Goal: Task Accomplishment & Management: Manage account settings

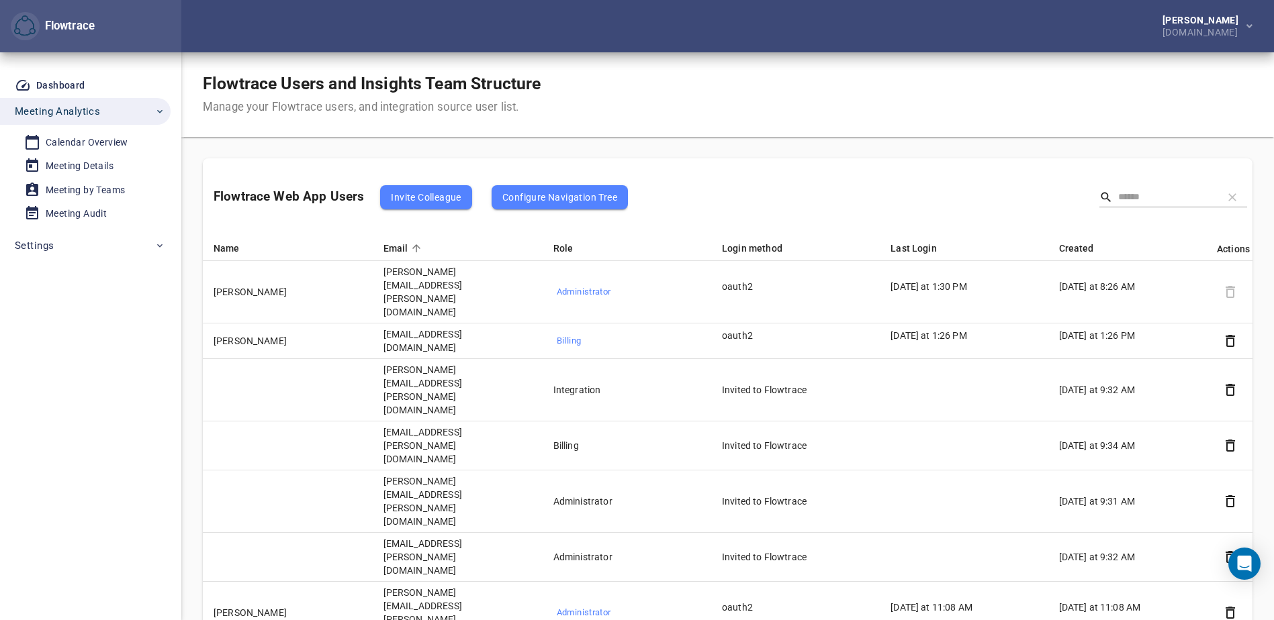
click at [424, 197] on span "Invite Colleague" at bounding box center [426, 197] width 70 height 16
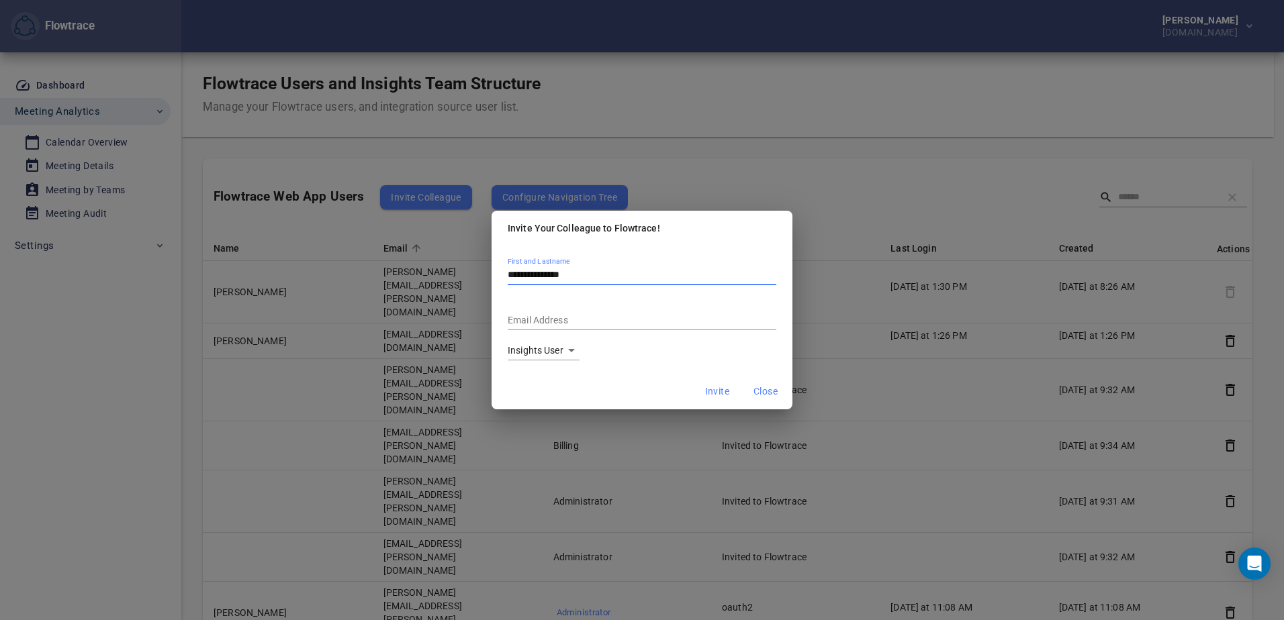
type input "**********"
click at [563, 353] on body "Flowtrace [PERSON_NAME] [DOMAIN_NAME] Flowtrace Dashboard Meeting Analytics Cal…" at bounding box center [642, 310] width 1284 height 620
click at [710, 254] on div at bounding box center [642, 310] width 1284 height 620
click at [602, 312] on input "Email Address" at bounding box center [642, 321] width 269 height 18
paste input "**********"
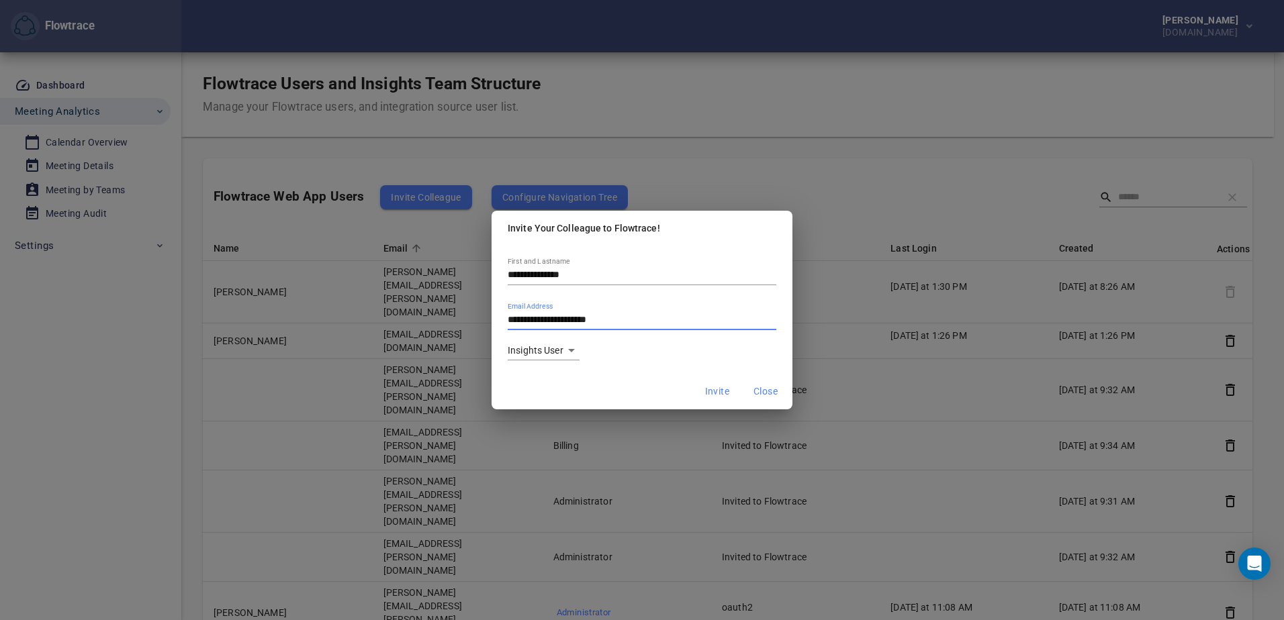
type input "**********"
click at [640, 369] on div "**********" at bounding box center [642, 310] width 301 height 128
click at [720, 389] on span "Invite" at bounding box center [717, 391] width 24 height 17
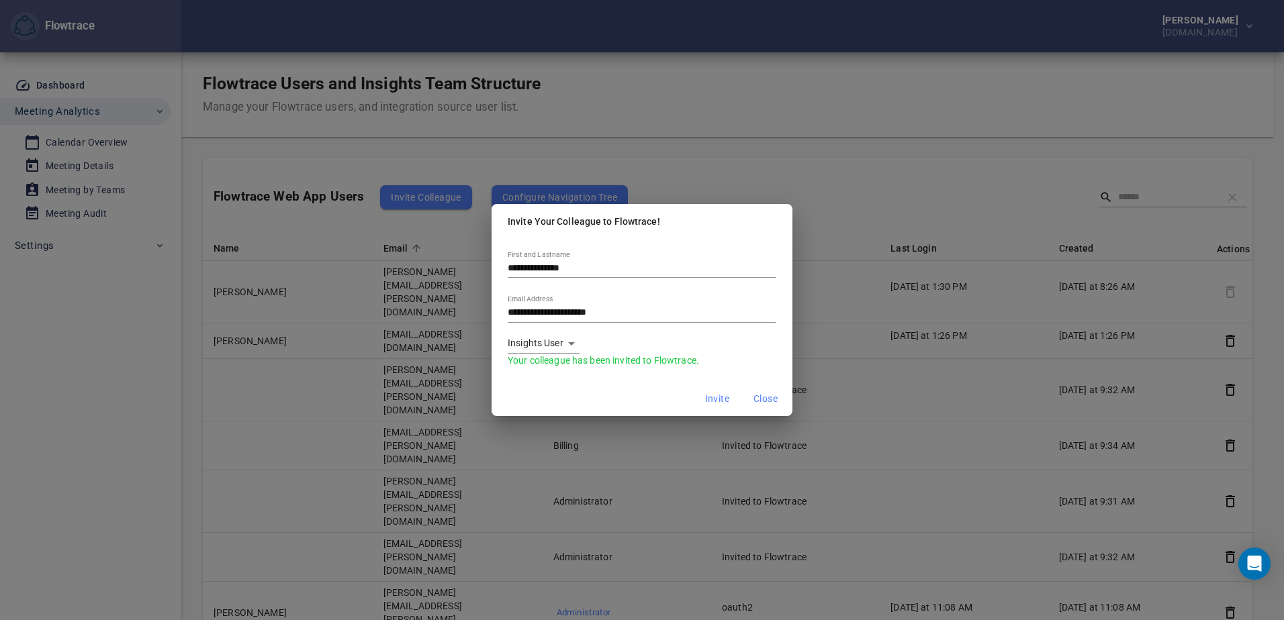
click at [767, 397] on span "Close" at bounding box center [765, 399] width 24 height 17
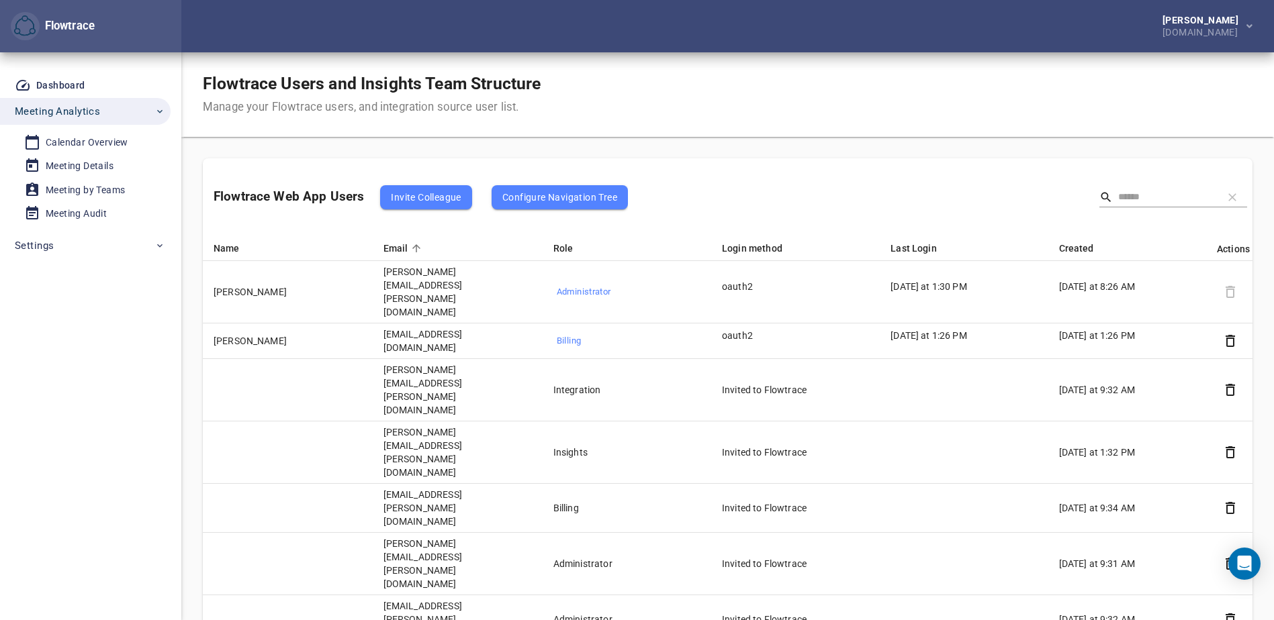
click at [113, 368] on div "Dashboard Meeting Analytics Calendar Overview Meeting Details Meeting by Teams …" at bounding box center [90, 336] width 181 height 568
click at [792, 89] on div "Flowtrace Users and Insights Team Structure Manage your Flowtrace users, and in…" at bounding box center [727, 94] width 1093 height 85
click at [74, 142] on div "Calendar Overview" at bounding box center [87, 142] width 83 height 17
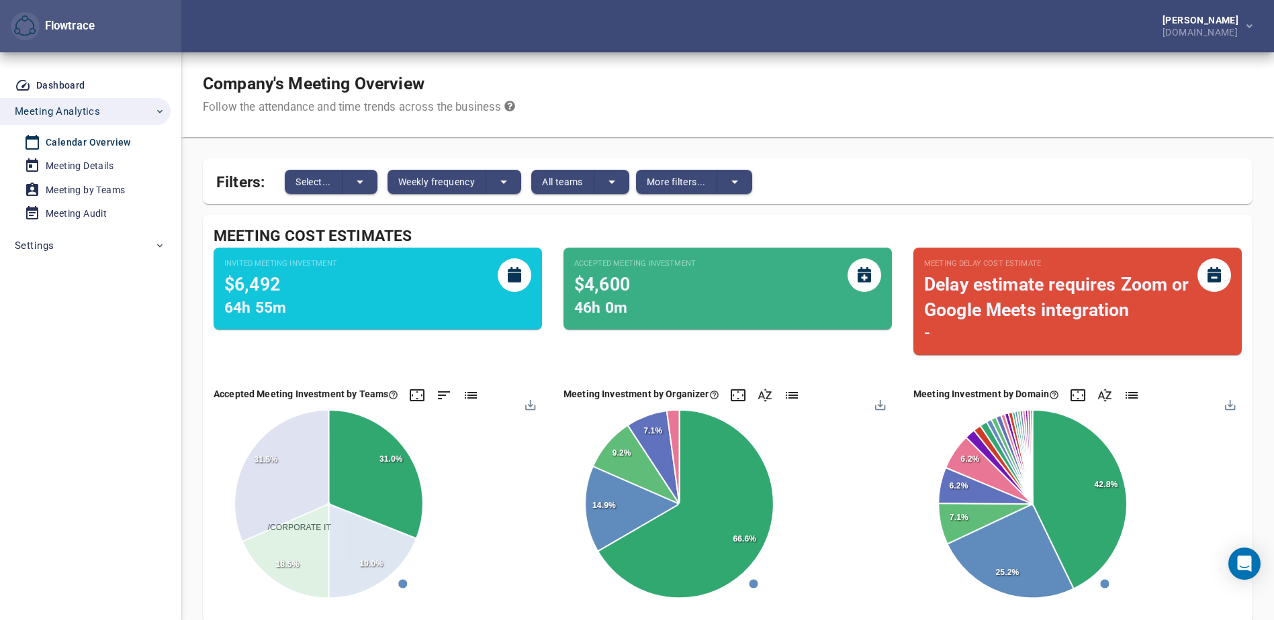
click at [330, 523] on span "/CORPORATE IT" at bounding box center [293, 527] width 73 height 9
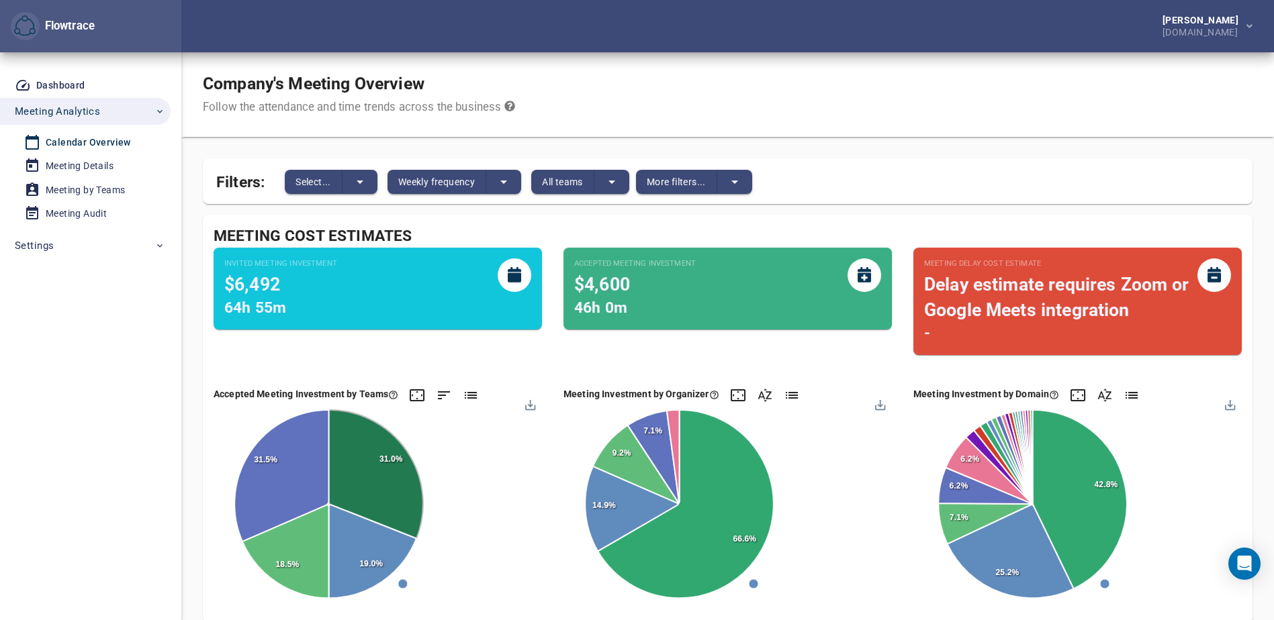
click at [1117, 426] on foreignobject "[DOMAIN_NAME] [DOMAIN_NAME] vcscompanies.... whitecapcoach... onenrg.onmicr... …" at bounding box center [1077, 505] width 328 height 203
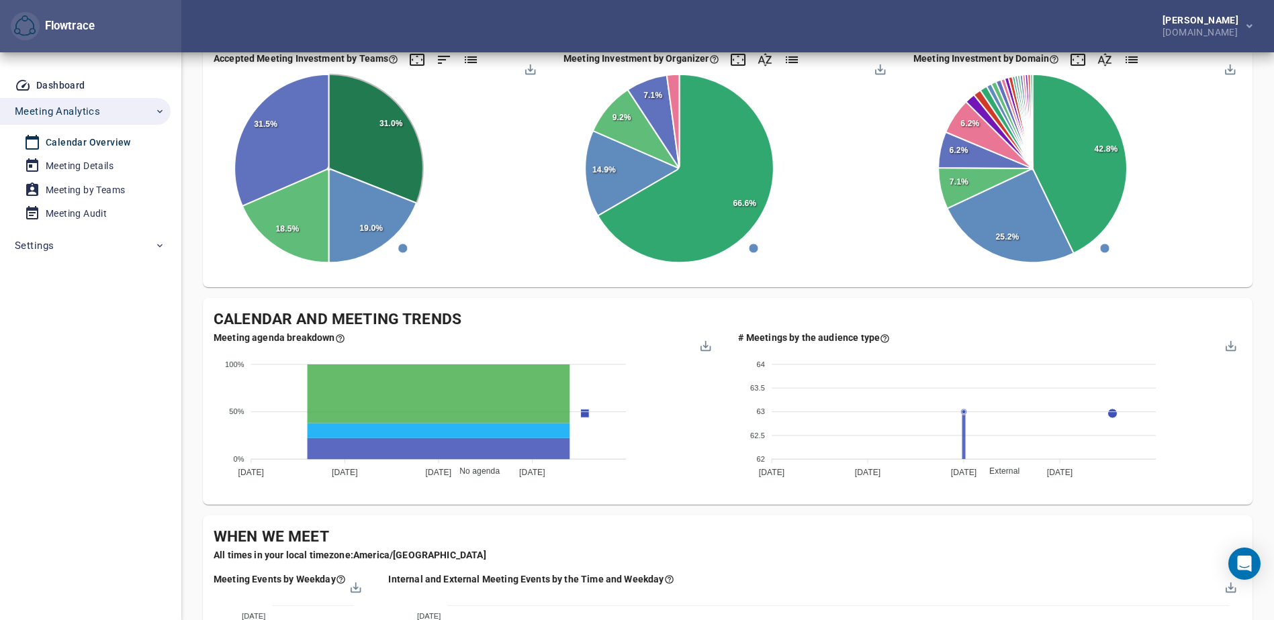
scroll to position [537, 0]
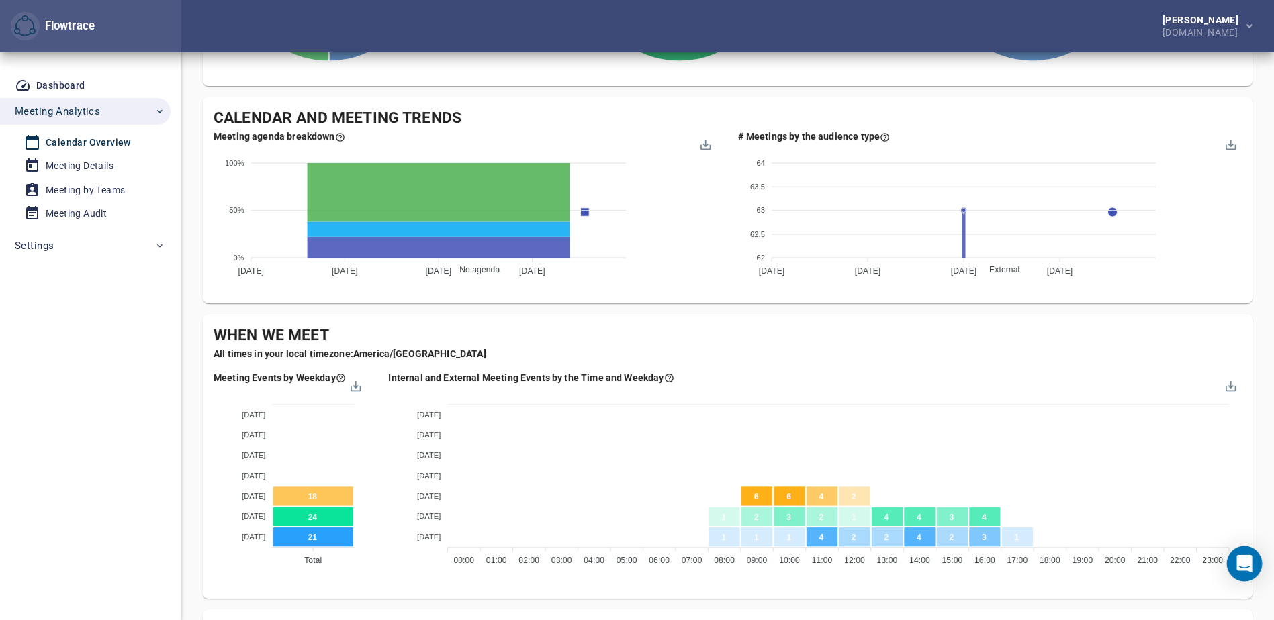
click at [1242, 565] on icon "Open Intercom Messenger" at bounding box center [1243, 563] width 15 height 17
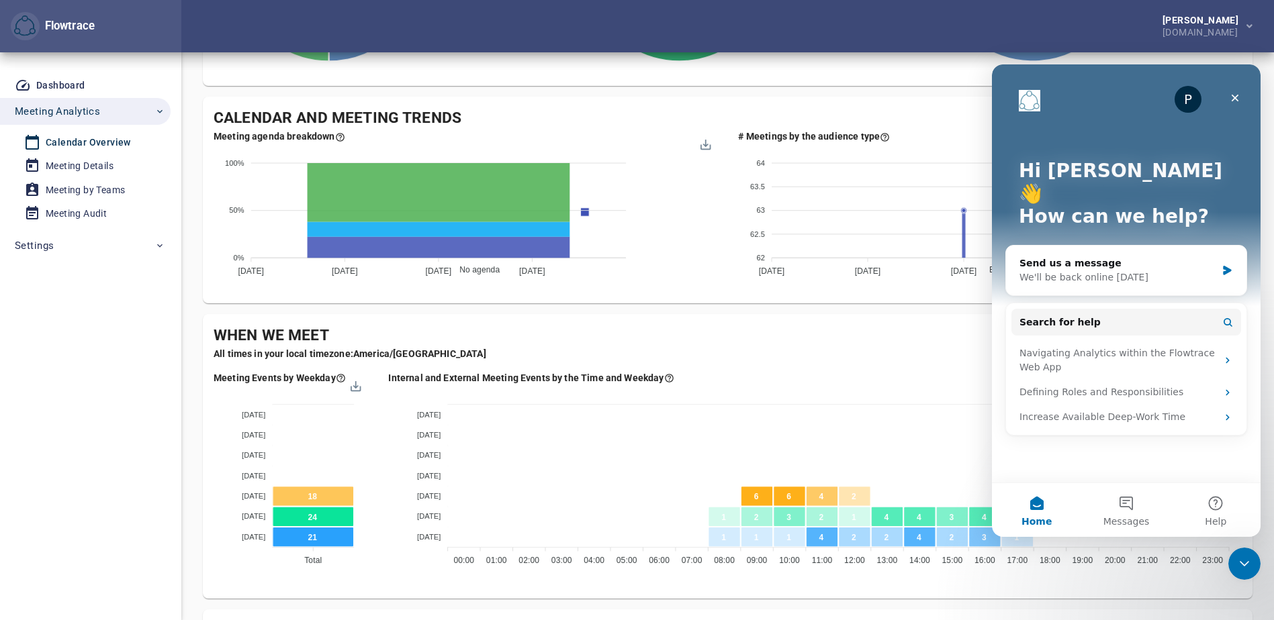
scroll to position [0, 0]
click at [1218, 506] on button "Help" at bounding box center [1215, 510] width 89 height 54
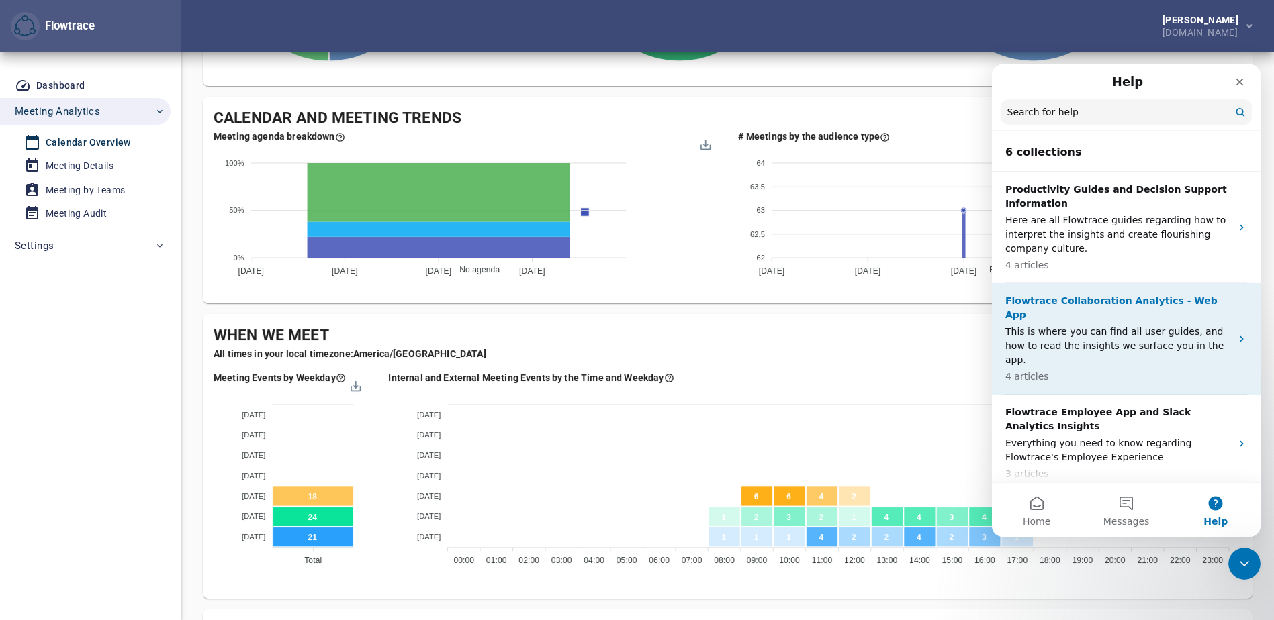
click at [1052, 325] on p "This is where you can find all user guides, and how to read the insights we sur…" at bounding box center [1118, 346] width 226 height 42
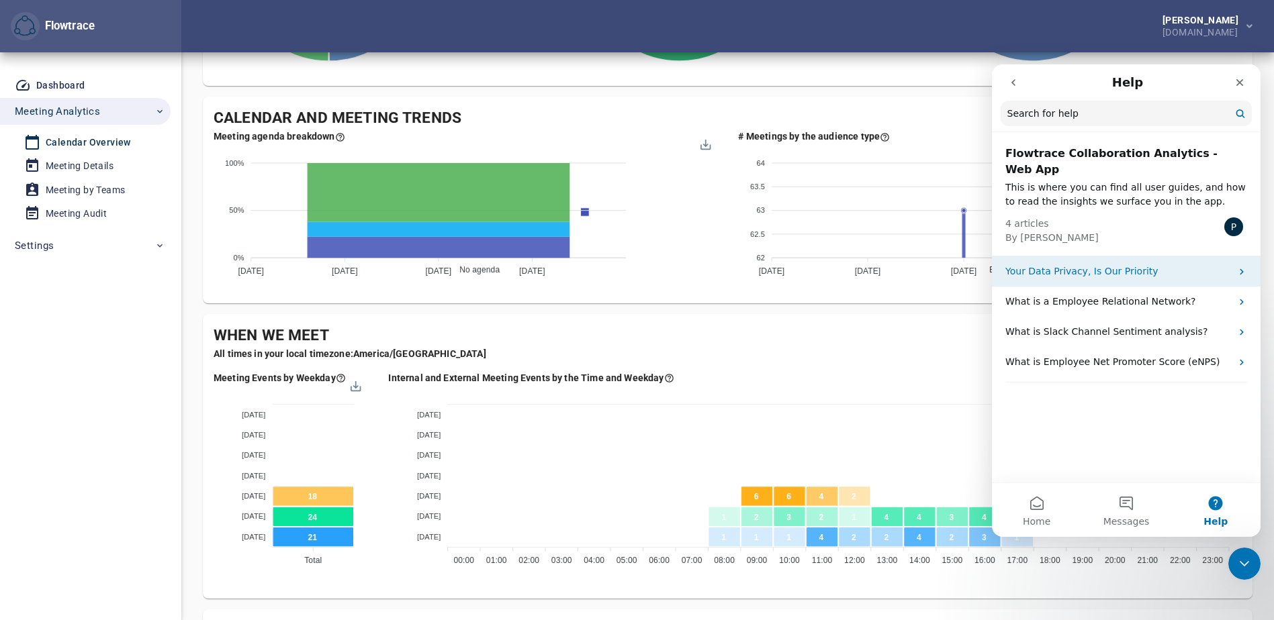
click at [1062, 265] on p "Your Data Privacy, Is Our Priority" at bounding box center [1118, 272] width 226 height 14
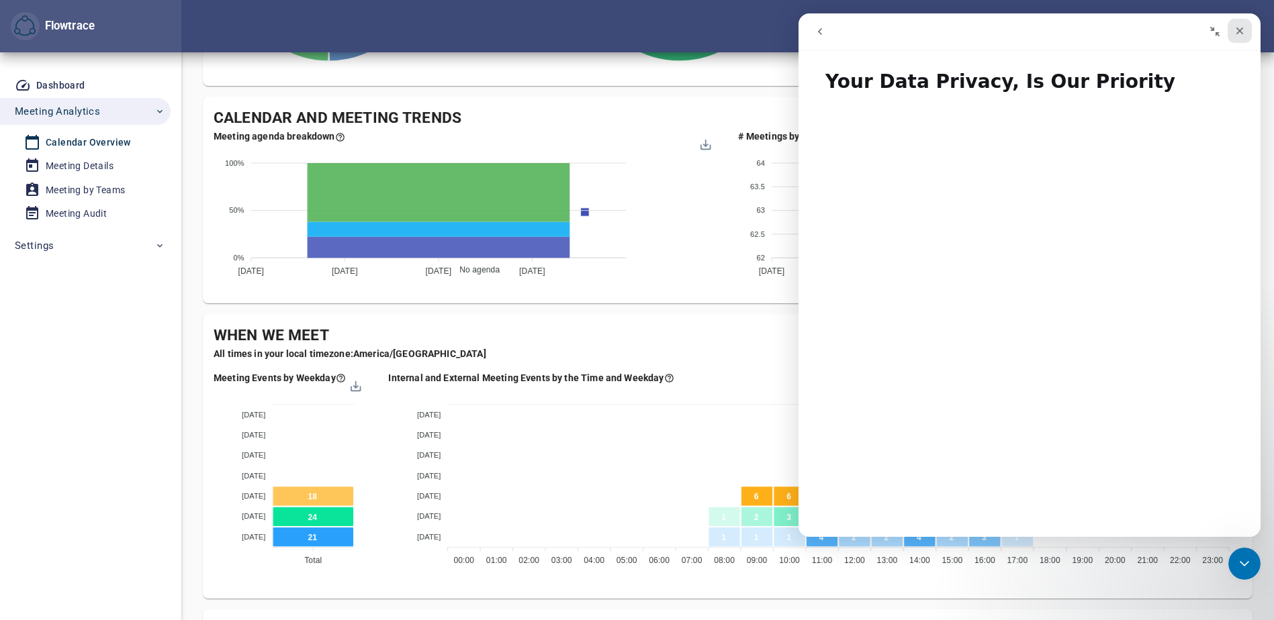
click at [1239, 34] on icon "Close" at bounding box center [1239, 31] width 11 height 11
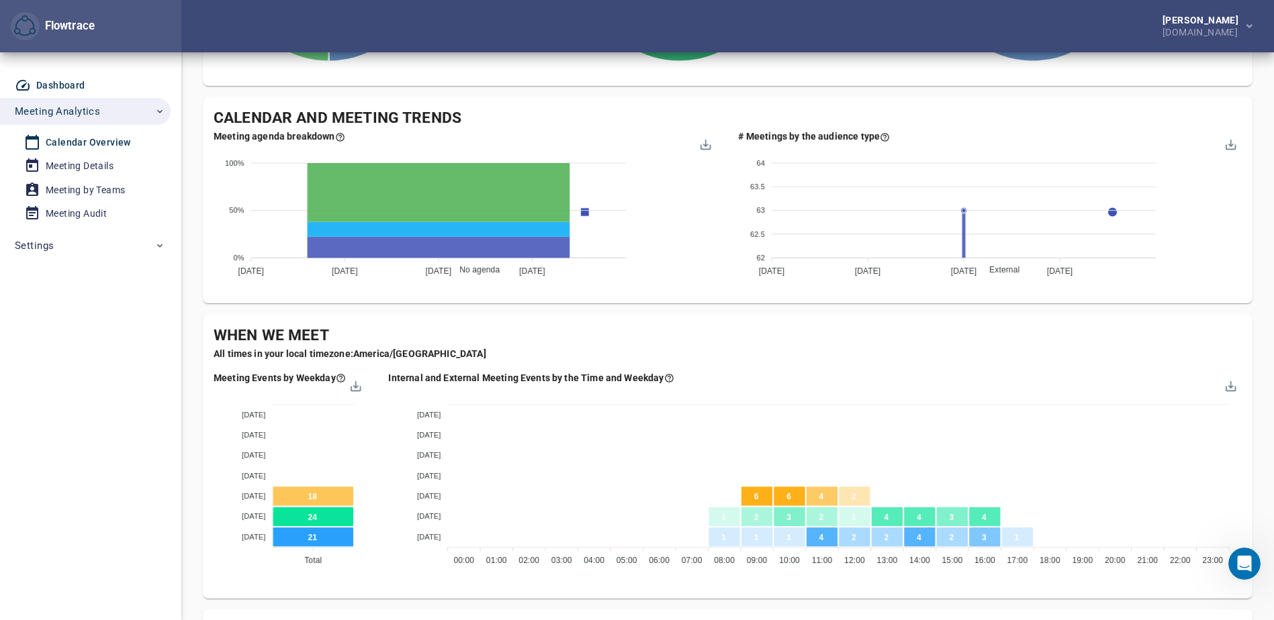
click at [68, 85] on div "Dashboard" at bounding box center [60, 85] width 49 height 17
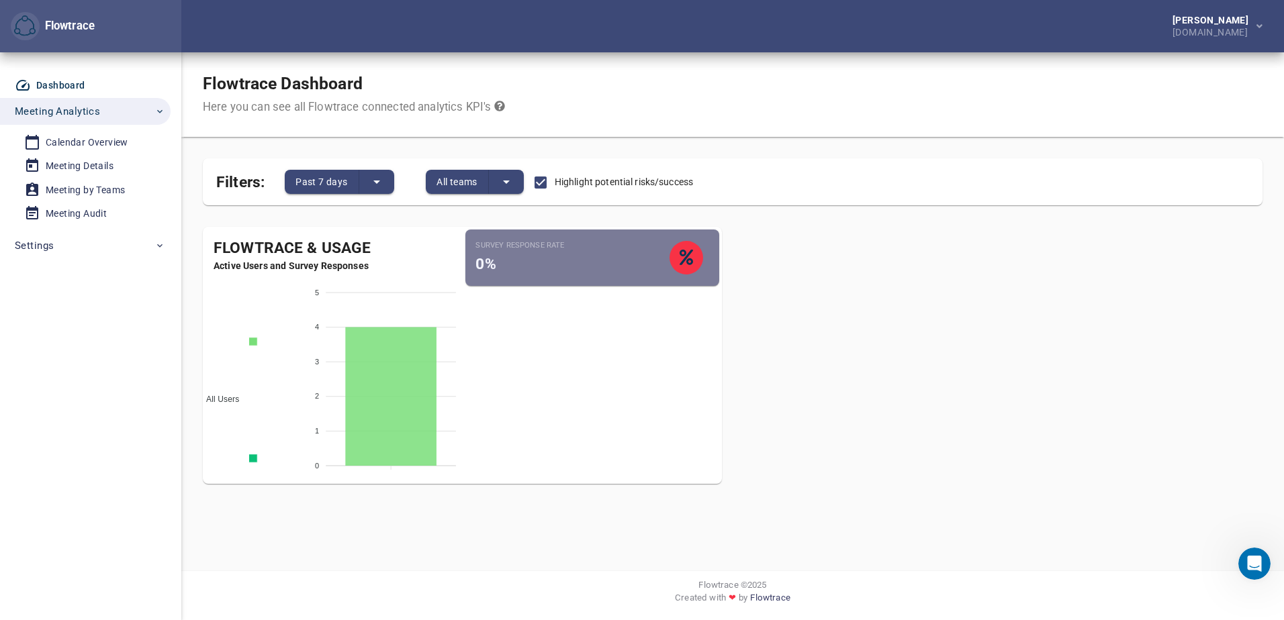
click at [62, 89] on div "Dashboard" at bounding box center [60, 85] width 49 height 17
click at [62, 79] on div "Dashboard" at bounding box center [60, 85] width 49 height 17
click at [74, 140] on div "Calendar Overview" at bounding box center [87, 142] width 83 height 17
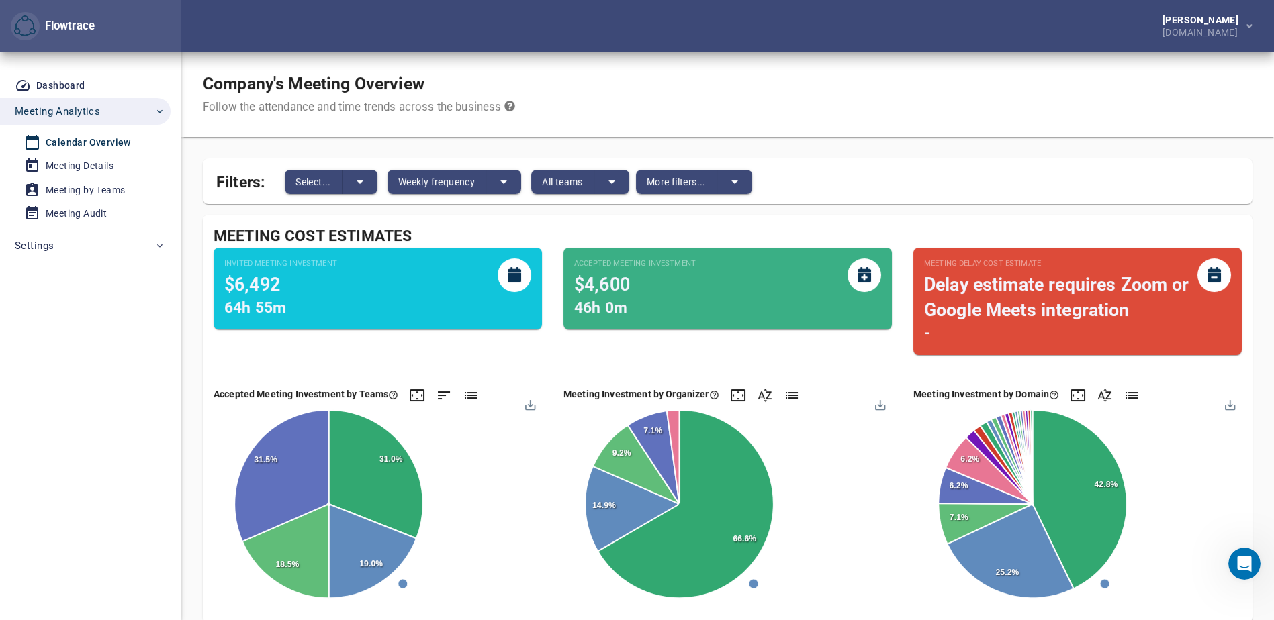
click at [94, 141] on div "Calendar Overview" at bounding box center [88, 142] width 85 height 17
click at [102, 164] on div "Meeting Details" at bounding box center [80, 166] width 68 height 17
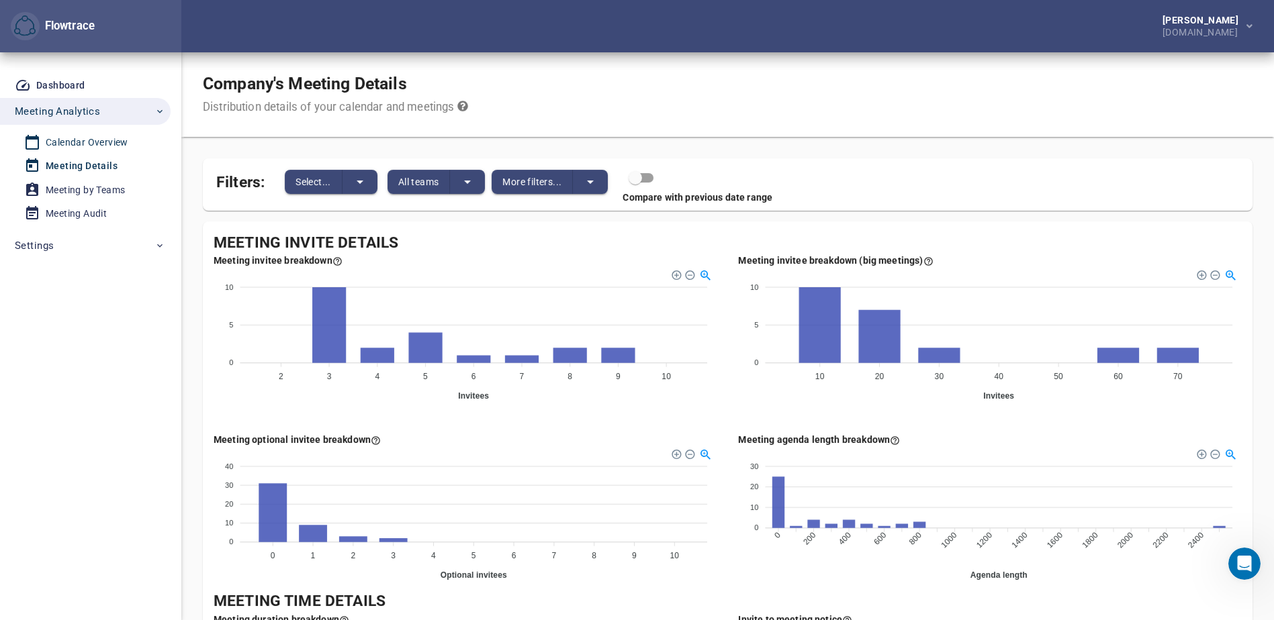
click at [108, 143] on div "Calendar Overview" at bounding box center [87, 142] width 83 height 17
